Goal: Transaction & Acquisition: Obtain resource

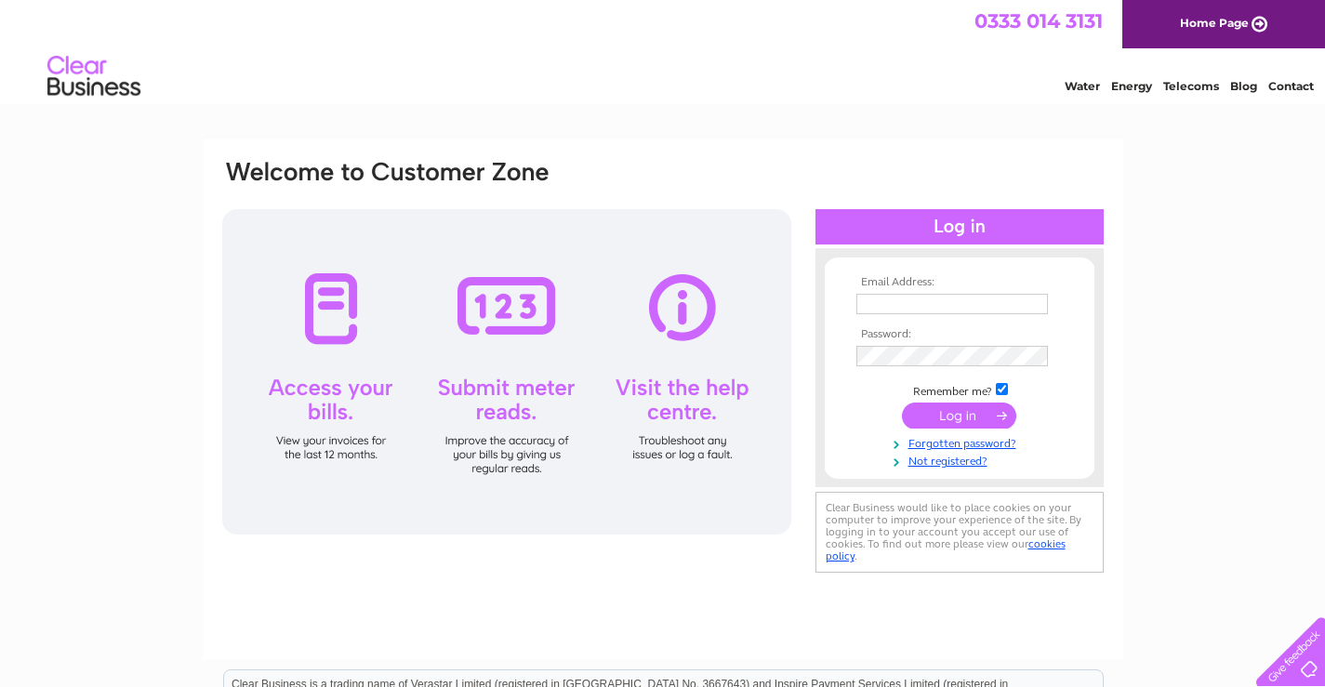
click at [878, 311] on input "text" at bounding box center [952, 304] width 192 height 20
type input "johnstonesfurniture@gmail.com"
click at [972, 421] on input "submit" at bounding box center [959, 418] width 114 height 26
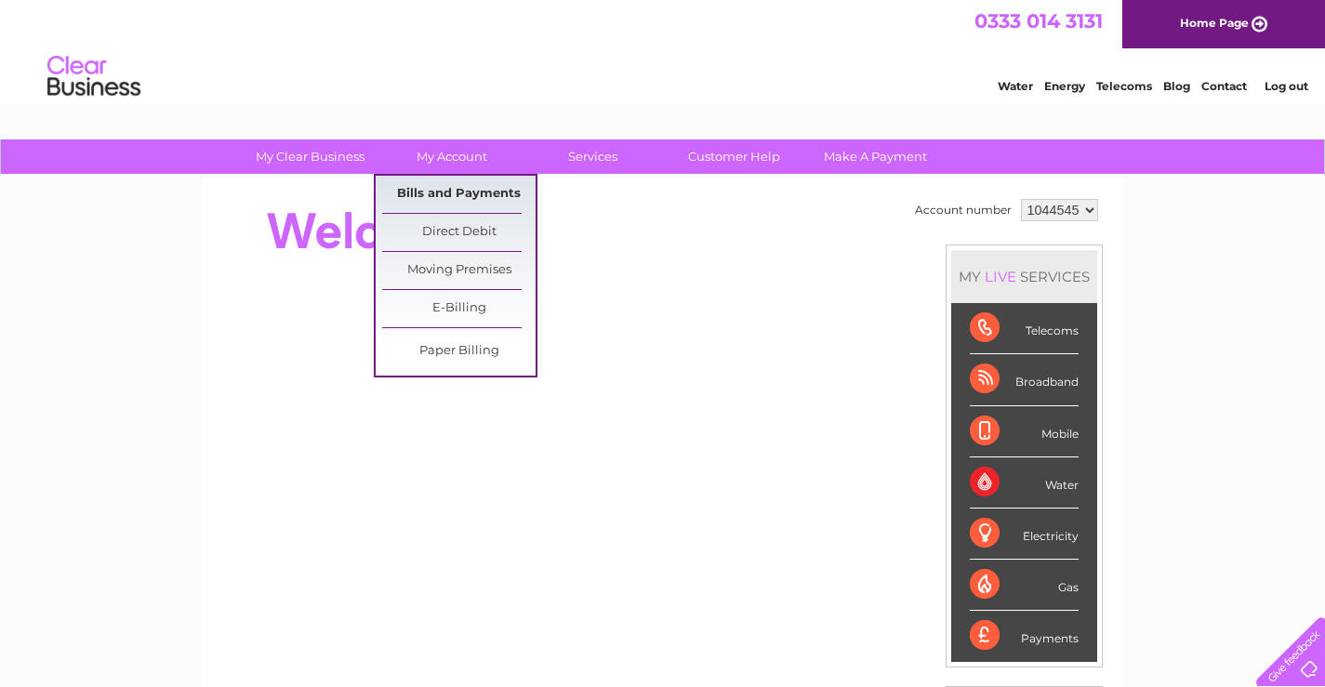
click at [451, 193] on link "Bills and Payments" at bounding box center [458, 194] width 153 height 37
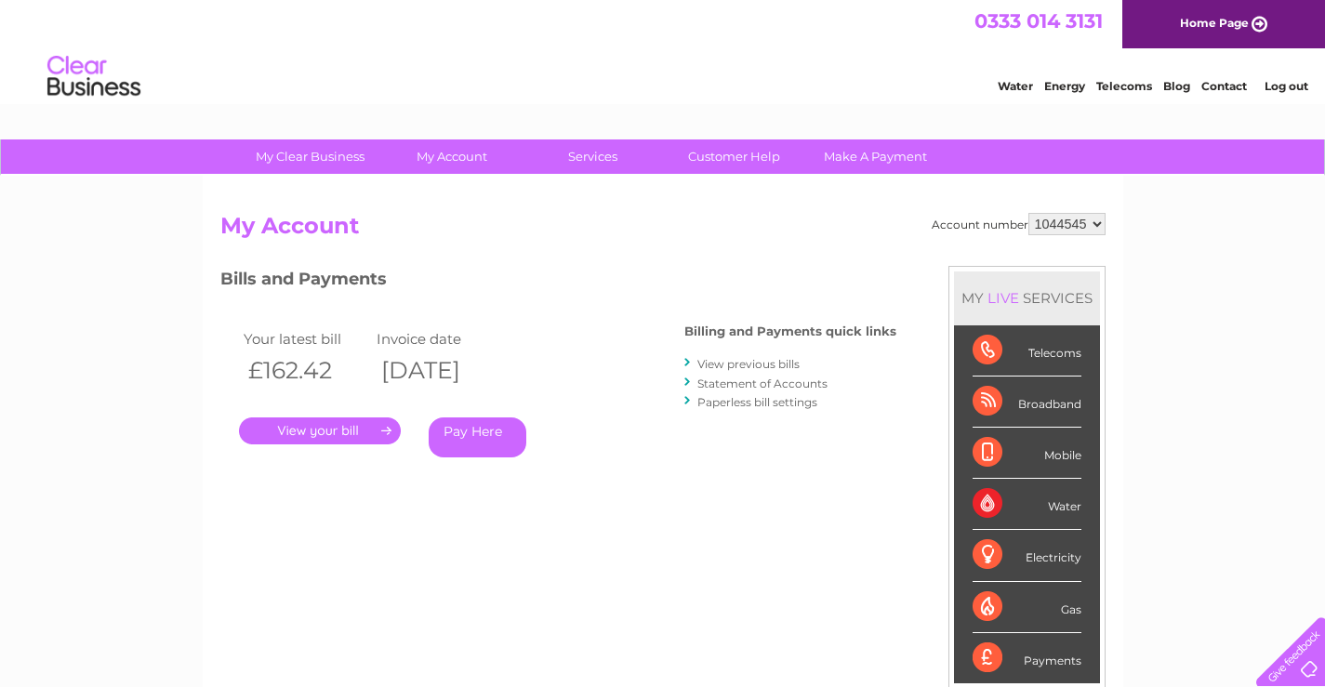
click at [361, 428] on link "." at bounding box center [320, 431] width 162 height 27
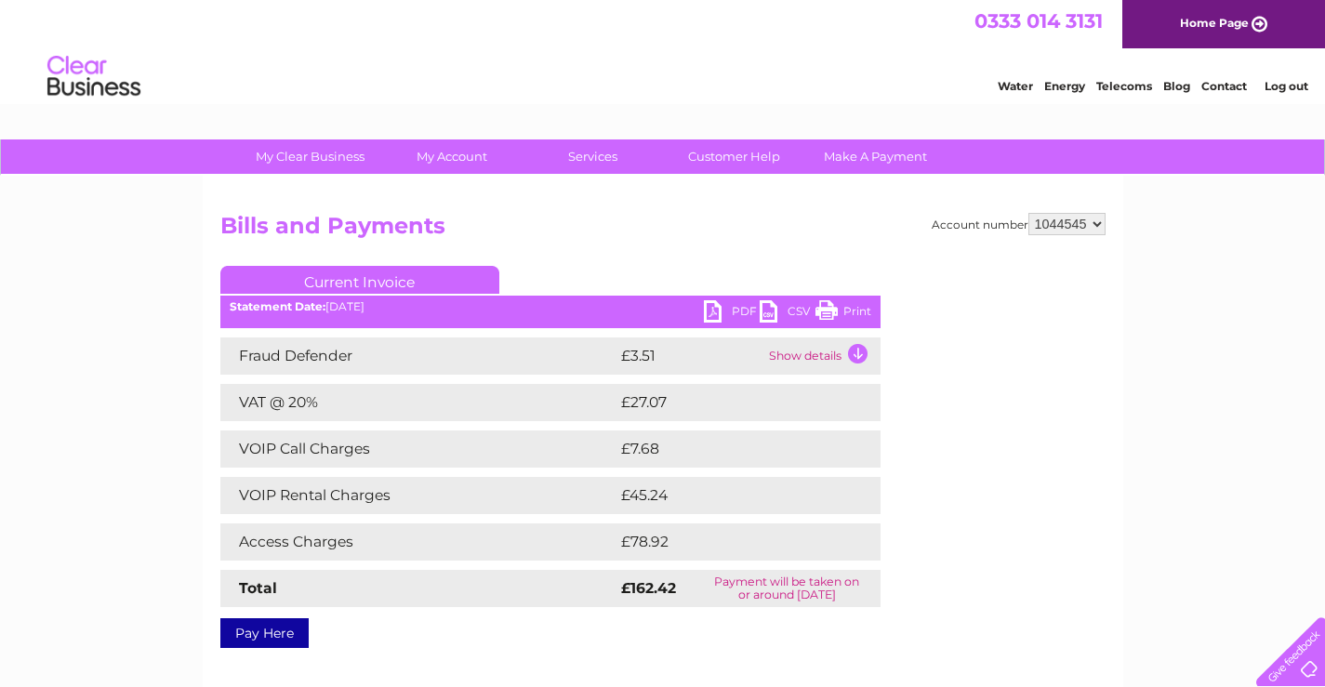
click at [738, 309] on link "PDF" at bounding box center [732, 313] width 56 height 27
click at [1295, 87] on link "Log out" at bounding box center [1287, 86] width 44 height 14
